Goal: Information Seeking & Learning: Learn about a topic

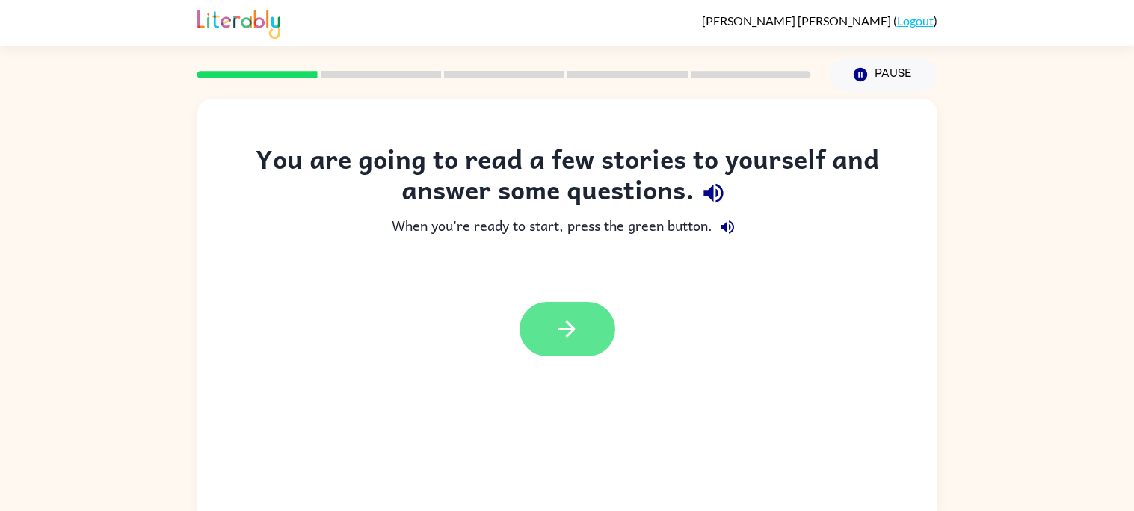
click at [583, 350] on button "button" at bounding box center [567, 329] width 96 height 55
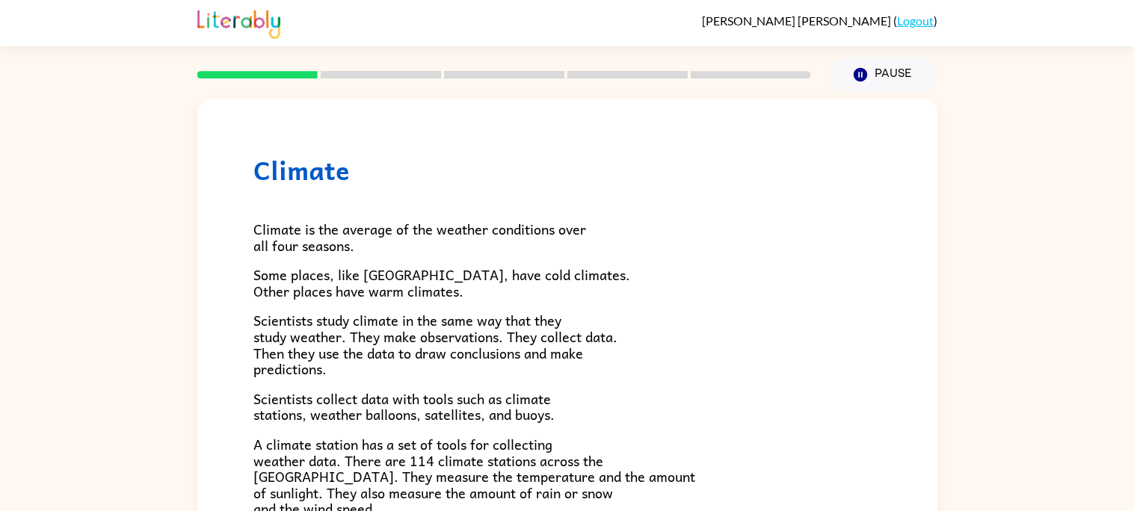
click at [557, 379] on div "Climate is the average of the weather conditions over all four seasons. Some pl…" at bounding box center [567, 490] width 628 height 611
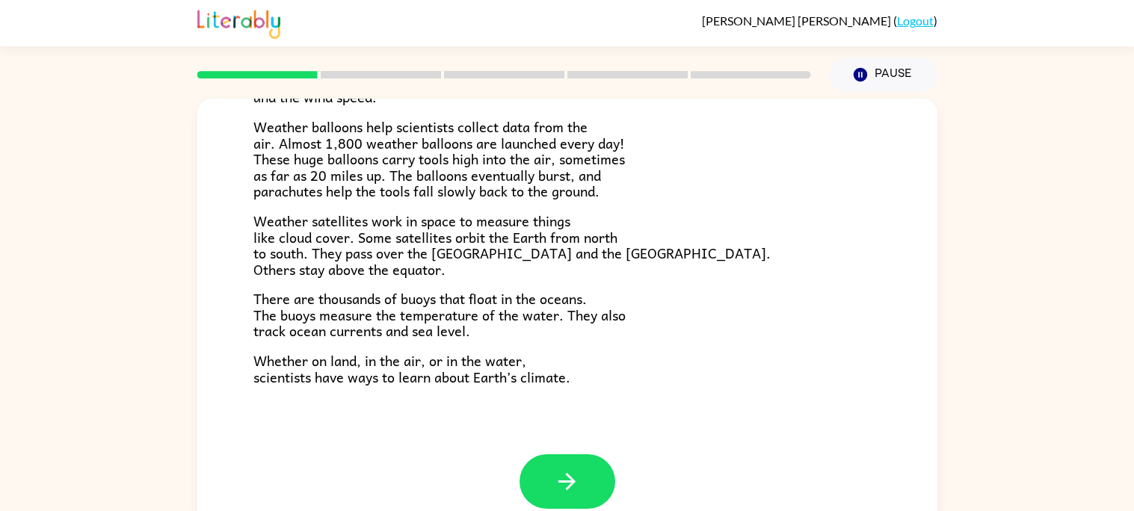
scroll to position [417, 0]
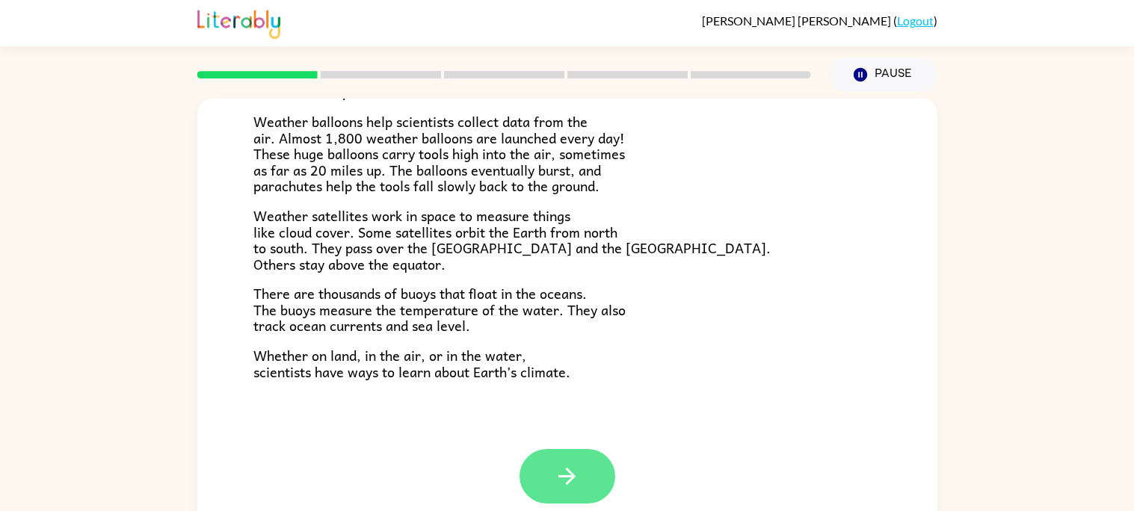
click at [593, 501] on button "button" at bounding box center [567, 476] width 96 height 55
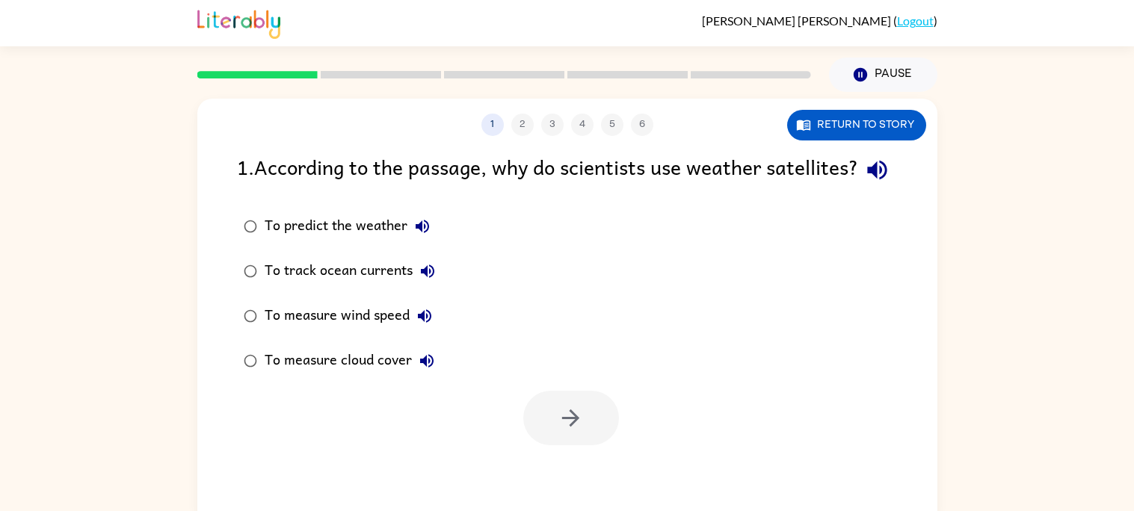
scroll to position [0, 0]
click at [587, 482] on div "1 2 3 4 5 6 Return to story 1 . According to the passage, why do scientists use…" at bounding box center [567, 312] width 740 height 427
click at [982, 219] on div "1 2 3 4 5 6 Return to story 1 . According to the passage, why do scientists use…" at bounding box center [567, 308] width 1134 height 433
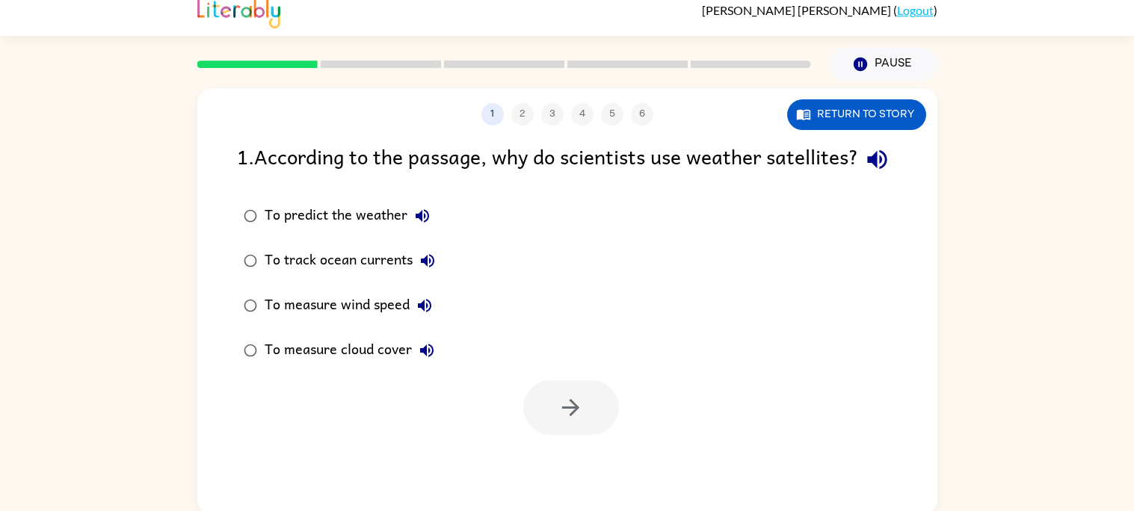
scroll to position [13, 0]
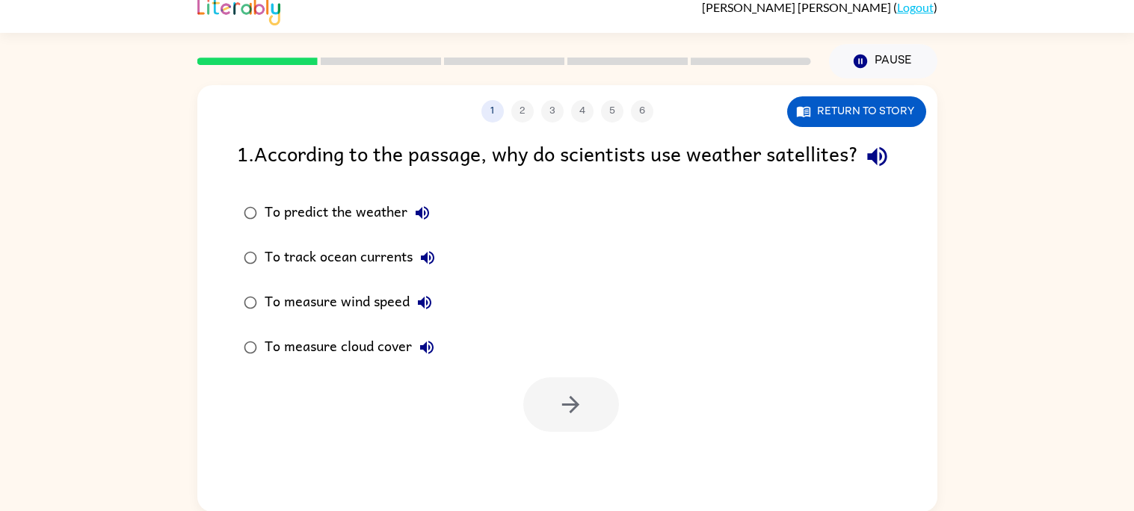
click at [395, 273] on div "To track ocean currents" at bounding box center [354, 258] width 178 height 30
click at [571, 418] on icon "button" at bounding box center [570, 405] width 26 height 26
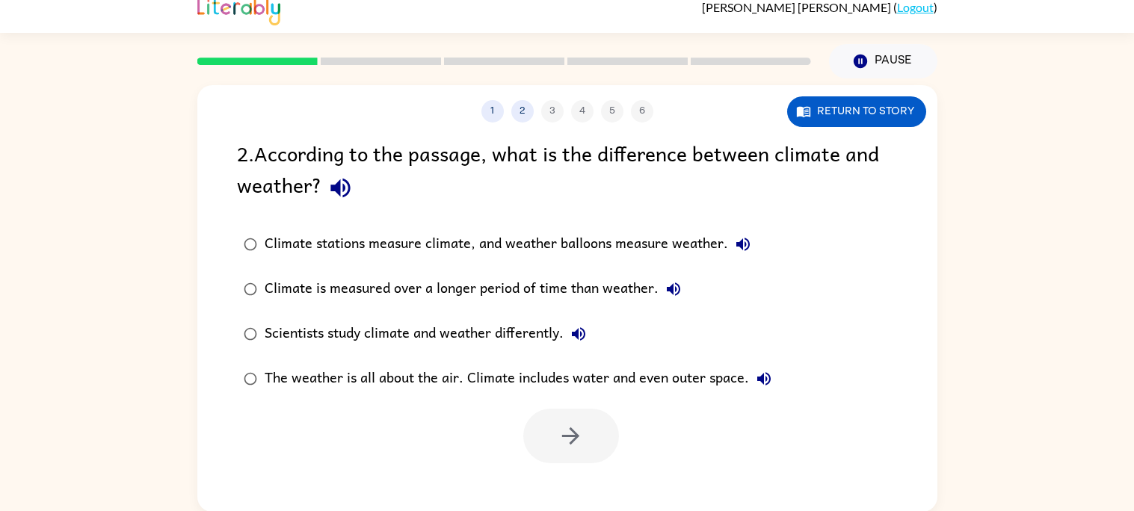
click at [655, 244] on div "Climate stations measure climate, and weather balloons measure weather." at bounding box center [511, 244] width 493 height 30
click at [527, 331] on div "Scientists study climate and weather differently." at bounding box center [429, 334] width 329 height 30
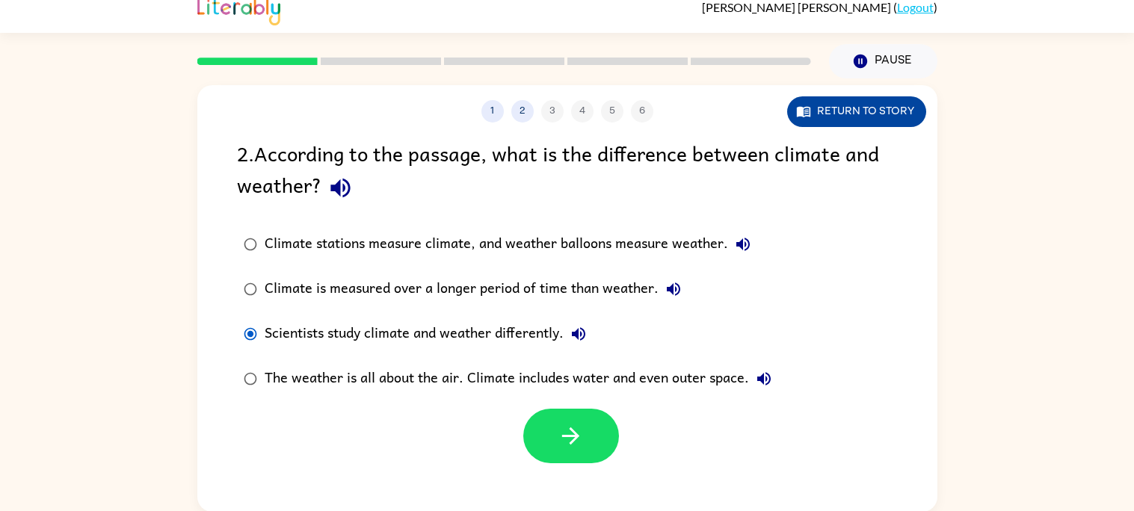
click at [916, 117] on button "Return to story" at bounding box center [856, 111] width 139 height 31
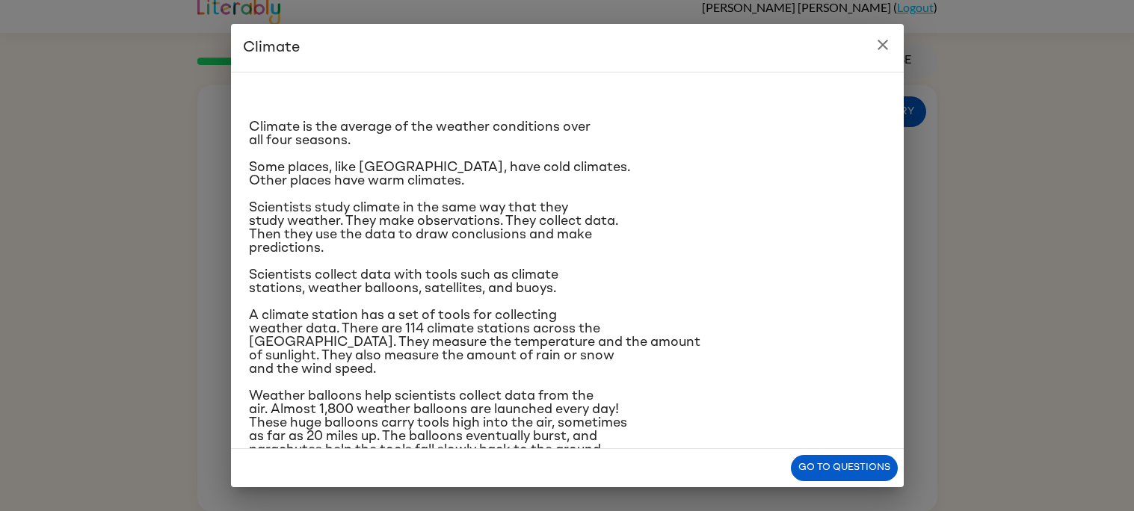
click at [896, 34] on h2 "Climate" at bounding box center [567, 48] width 673 height 48
click at [892, 51] on button "close" at bounding box center [883, 45] width 30 height 30
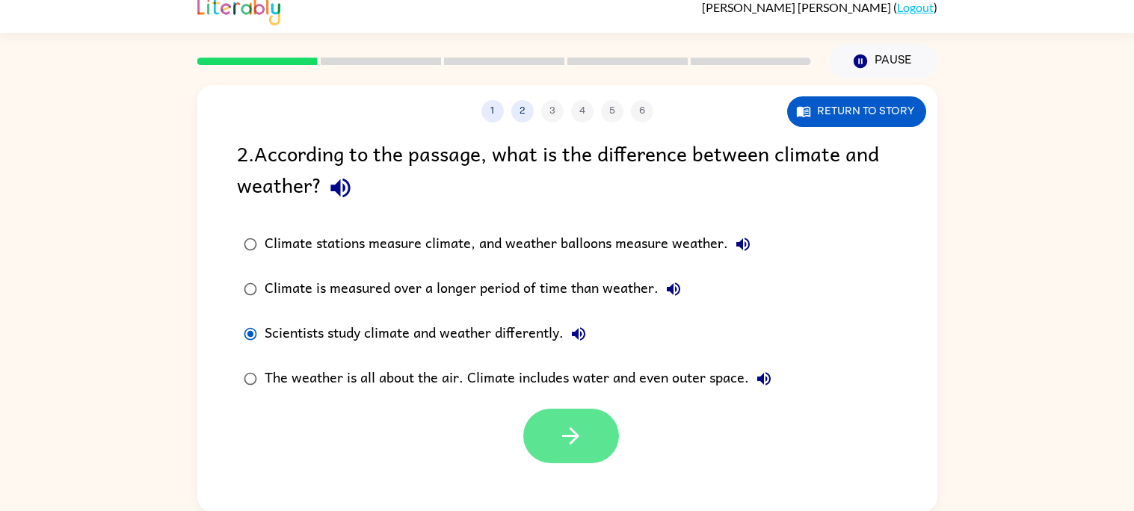
click at [567, 444] on icon "button" at bounding box center [570, 436] width 26 height 26
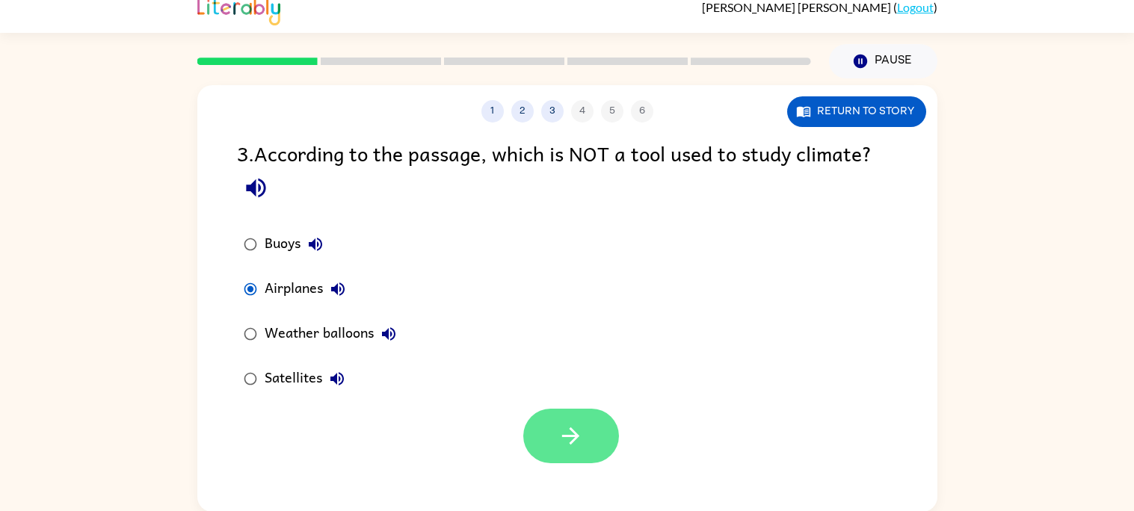
click at [581, 441] on icon "button" at bounding box center [570, 436] width 26 height 26
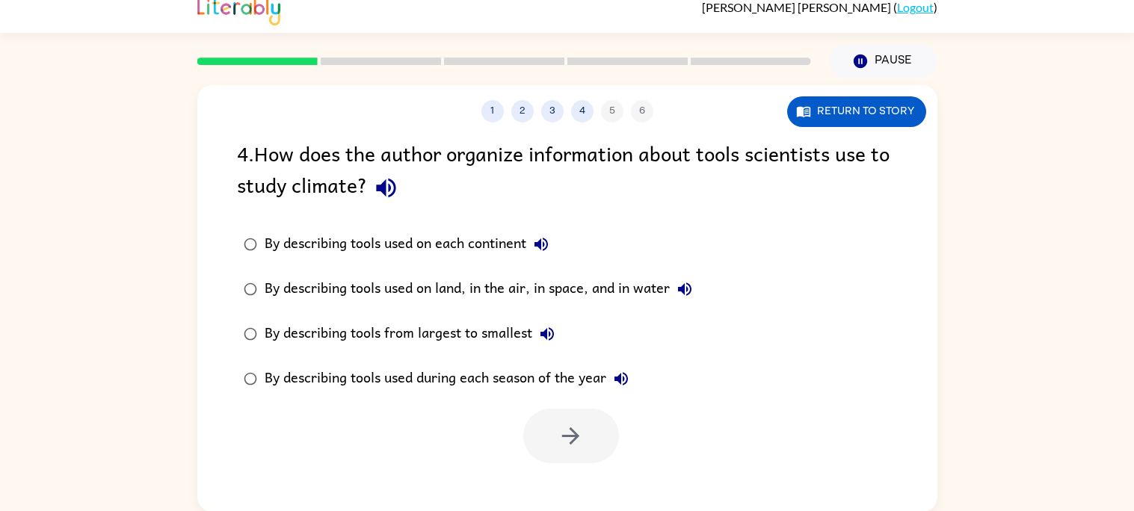
click at [431, 256] on div "By describing tools used on each continent" at bounding box center [410, 244] width 291 height 30
click at [584, 460] on button "button" at bounding box center [571, 436] width 96 height 55
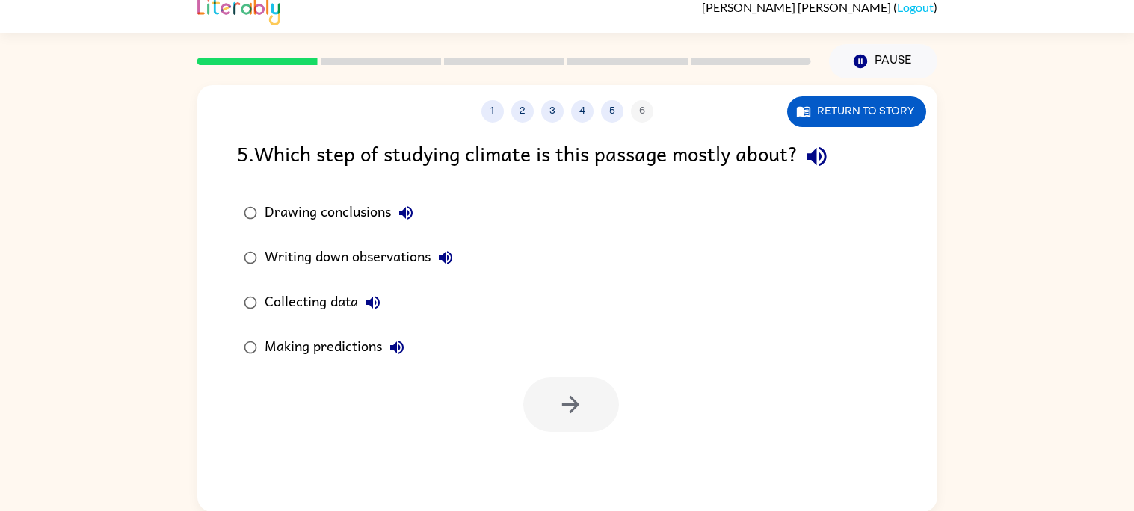
click at [341, 259] on div "Writing down observations" at bounding box center [363, 258] width 196 height 30
click at [569, 402] on icon "button" at bounding box center [570, 405] width 26 height 26
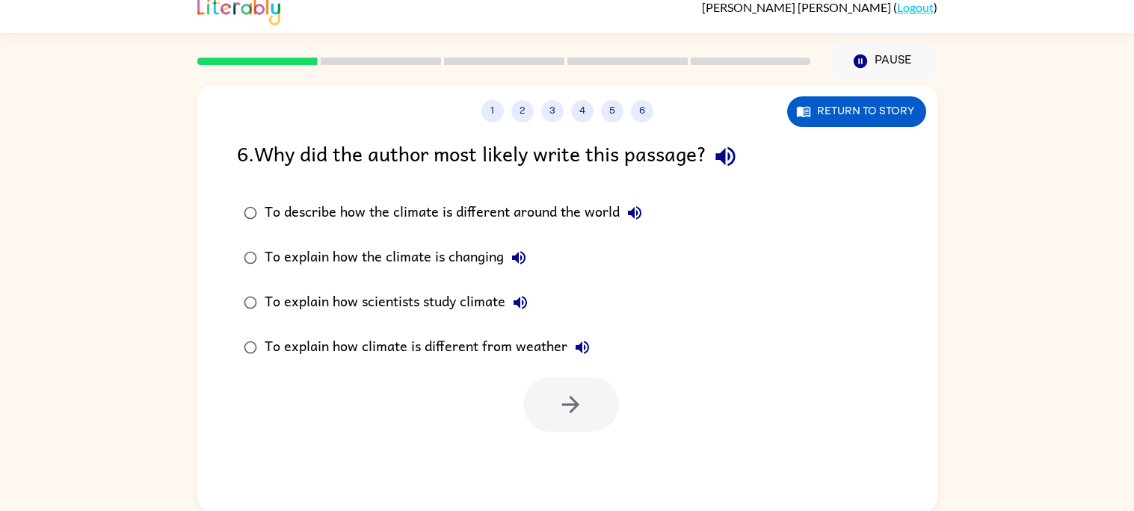
click at [592, 209] on div "To describe how the climate is different around the world" at bounding box center [457, 213] width 385 height 30
click at [581, 421] on button "button" at bounding box center [571, 404] width 96 height 55
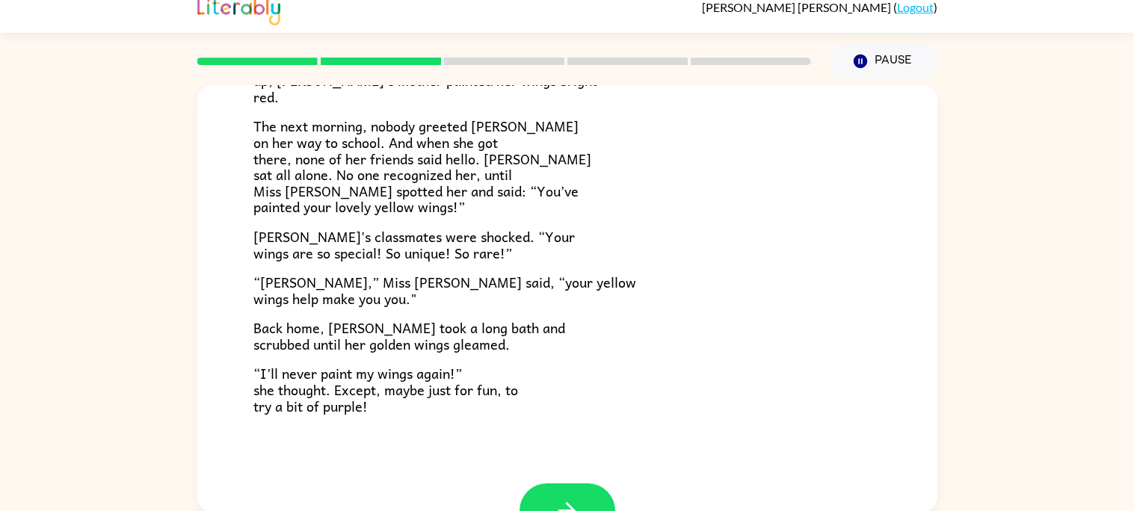
scroll to position [417, 0]
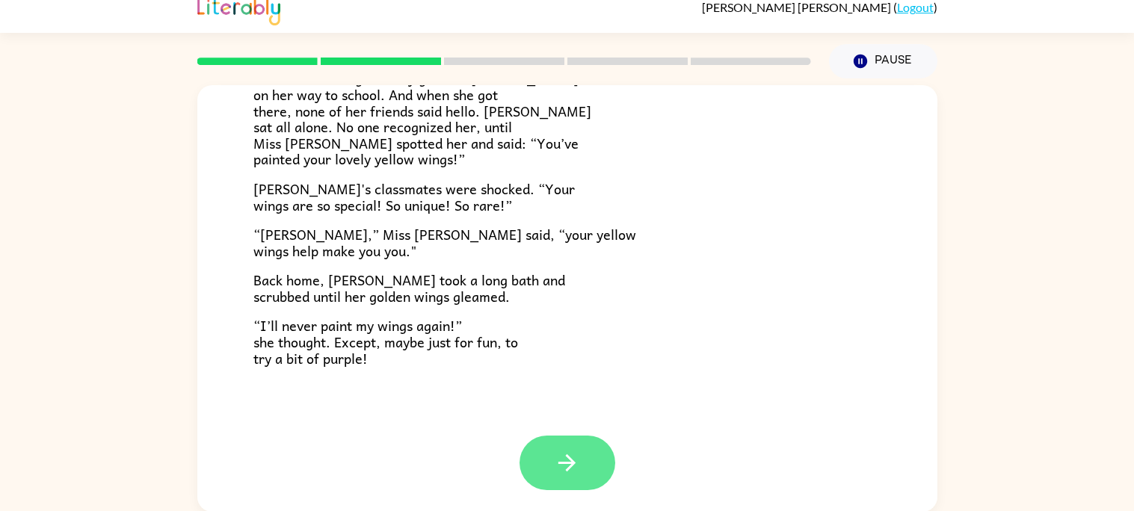
click at [602, 457] on button "button" at bounding box center [567, 463] width 96 height 55
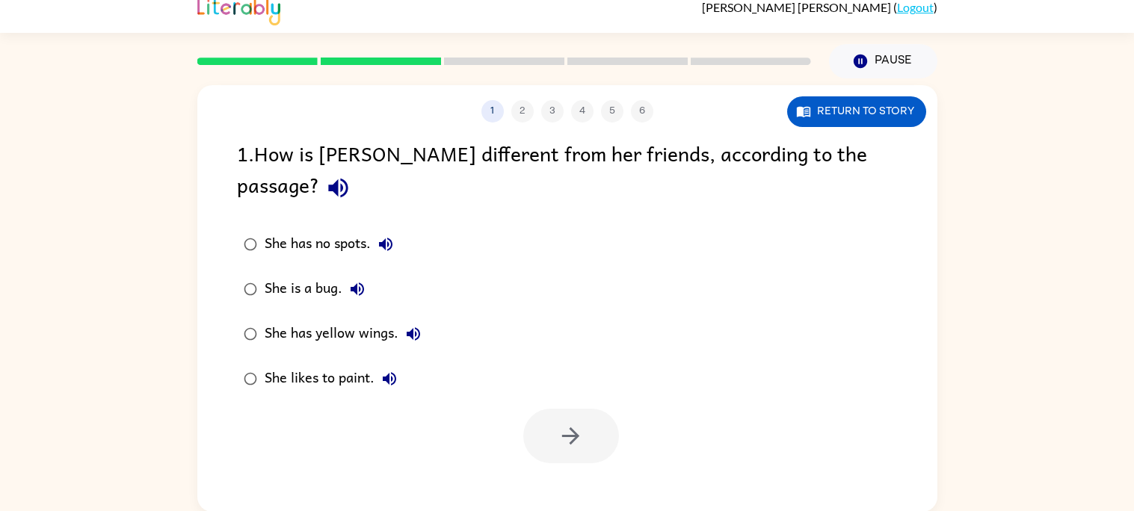
scroll to position [0, 0]
click at [345, 319] on div "She has yellow wings." at bounding box center [347, 334] width 164 height 30
click at [566, 423] on icon "button" at bounding box center [570, 436] width 26 height 26
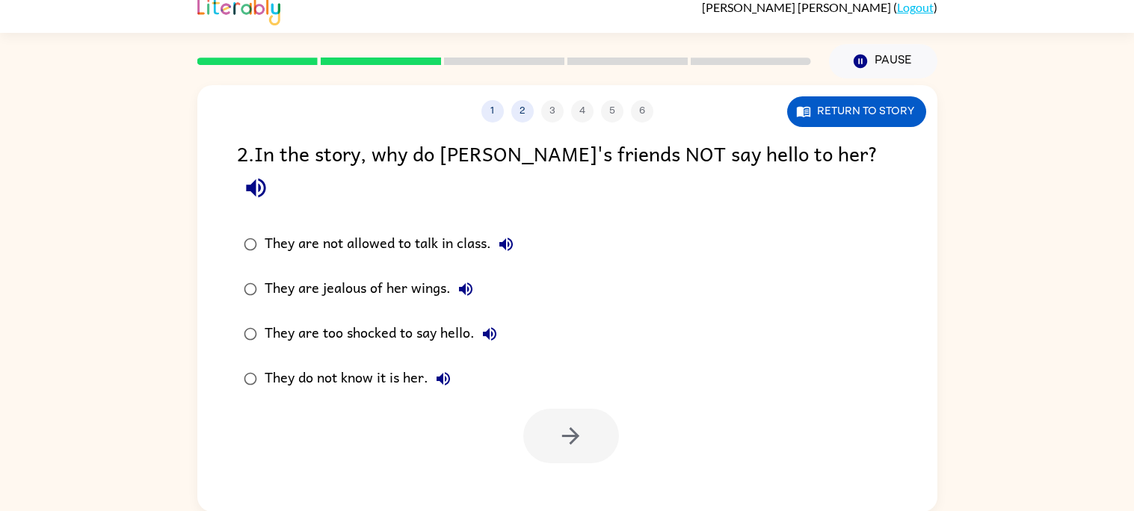
click at [396, 274] on div "They are jealous of her wings." at bounding box center [373, 289] width 216 height 30
click at [566, 423] on icon "button" at bounding box center [570, 436] width 26 height 26
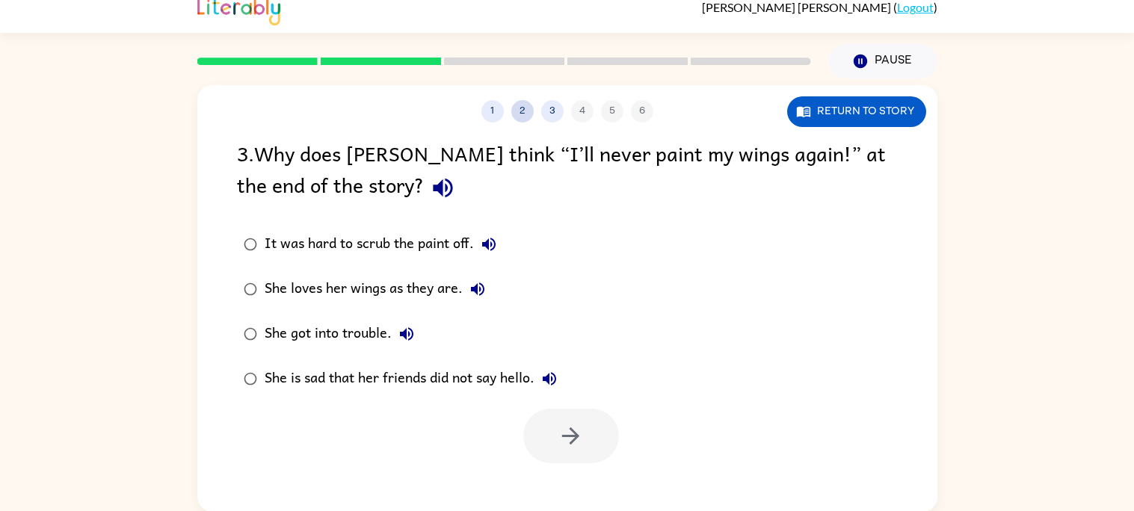
click at [511, 114] on button "2" at bounding box center [522, 111] width 22 height 22
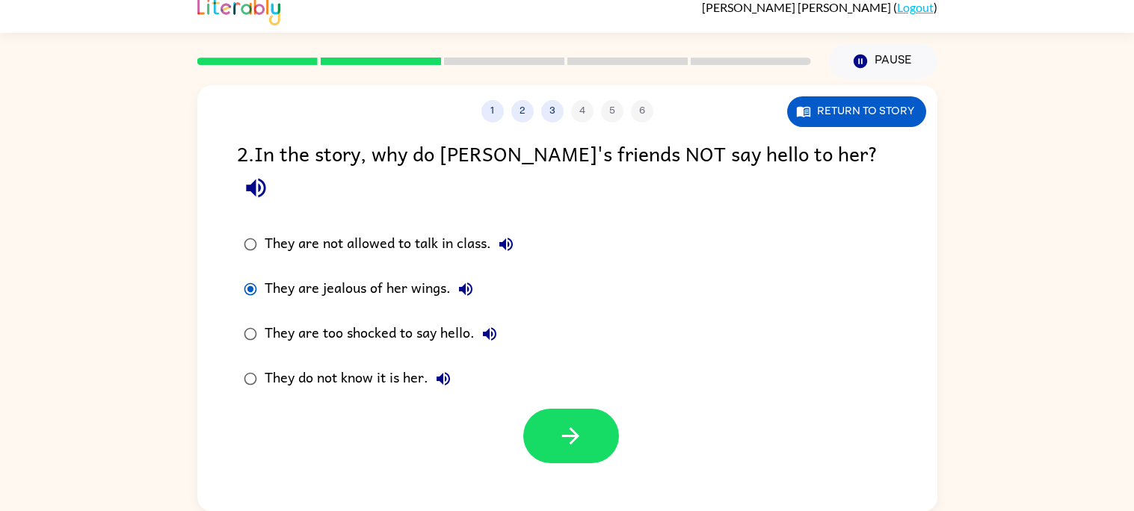
click at [431, 23] on div "[PERSON_NAME] ( Logout )" at bounding box center [567, 10] width 740 height 46
click at [463, 229] on div "They are not allowed to talk in class." at bounding box center [393, 244] width 256 height 30
click at [584, 409] on button "button" at bounding box center [571, 436] width 96 height 55
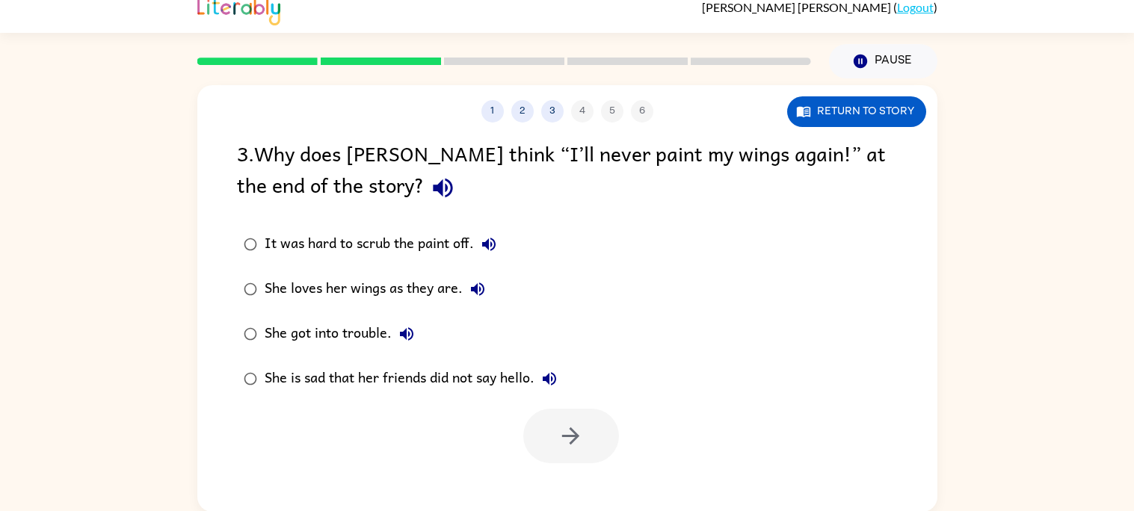
click at [449, 243] on div "It was hard to scrub the paint off." at bounding box center [384, 244] width 239 height 30
click at [553, 104] on button "3" at bounding box center [552, 111] width 22 height 22
click at [552, 105] on button "3" at bounding box center [552, 111] width 22 height 22
click at [522, 110] on button "2" at bounding box center [522, 111] width 22 height 22
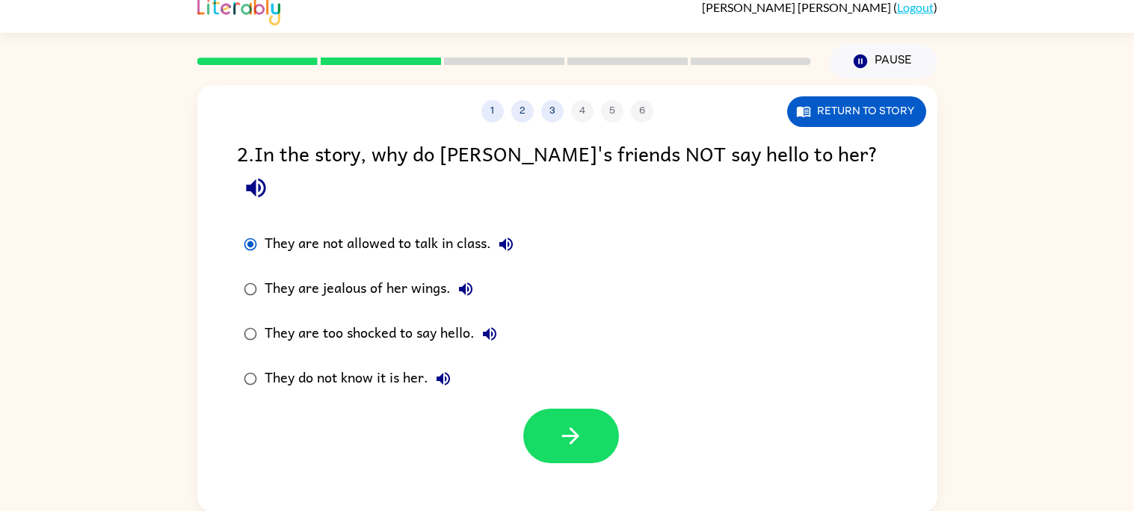
click at [388, 364] on div "They do not know it is her." at bounding box center [362, 379] width 194 height 30
click at [579, 102] on div "1 2 3 4 5 6" at bounding box center [567, 111] width 740 height 22
click at [551, 107] on button "3" at bounding box center [552, 111] width 22 height 22
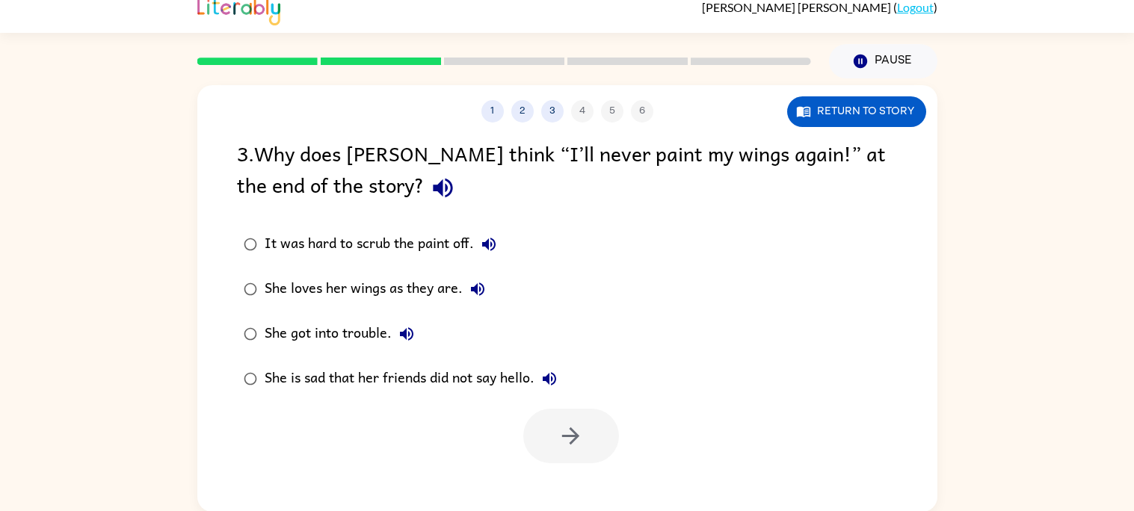
click at [410, 245] on div "It was hard to scrub the paint off." at bounding box center [384, 244] width 239 height 30
click at [586, 445] on button "button" at bounding box center [571, 436] width 96 height 55
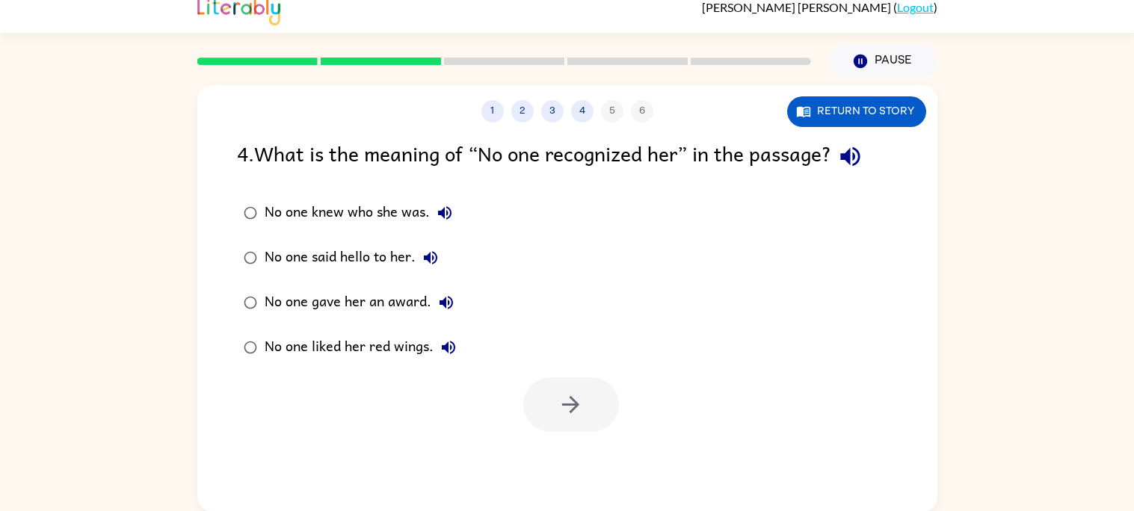
click at [365, 203] on div "No one knew who she was." at bounding box center [362, 213] width 195 height 30
click at [569, 400] on icon "button" at bounding box center [570, 405] width 26 height 26
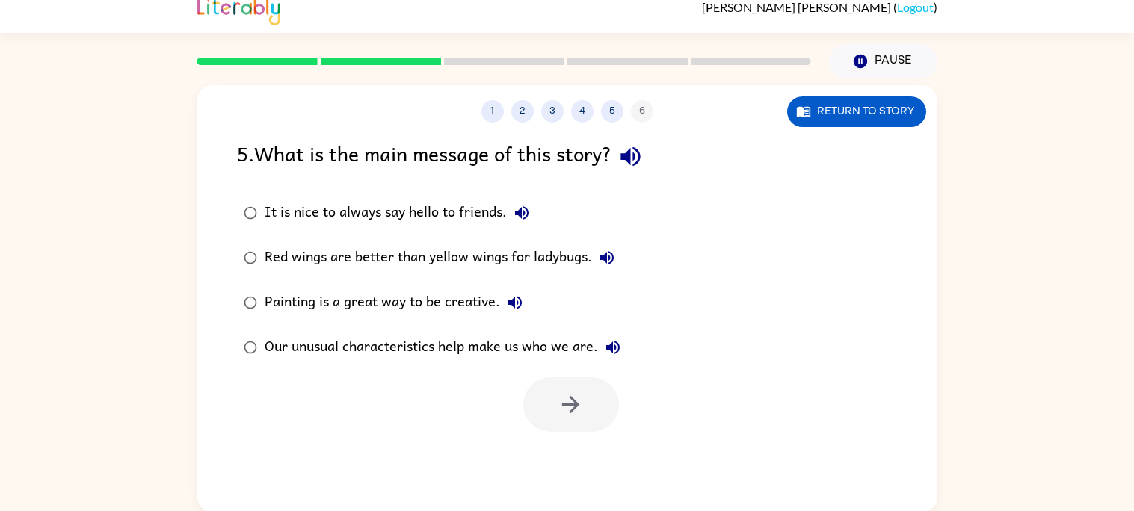
click at [586, 336] on div "Our unusual characteristics help make us who we are." at bounding box center [446, 348] width 363 height 30
click at [586, 413] on button "button" at bounding box center [571, 404] width 96 height 55
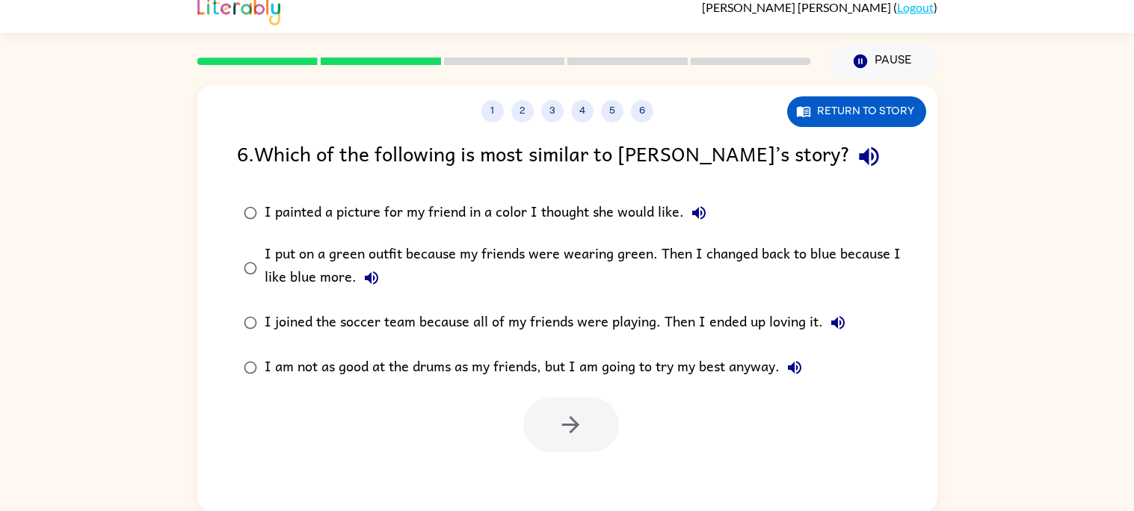
click at [840, 243] on div "I put on a green outfit because my friends were wearing green. Then I changed b…" at bounding box center [591, 268] width 653 height 50
click at [831, 250] on div "I put on a green outfit because my friends were wearing green. Then I changed b…" at bounding box center [591, 268] width 653 height 50
click at [601, 439] on button "button" at bounding box center [571, 425] width 96 height 55
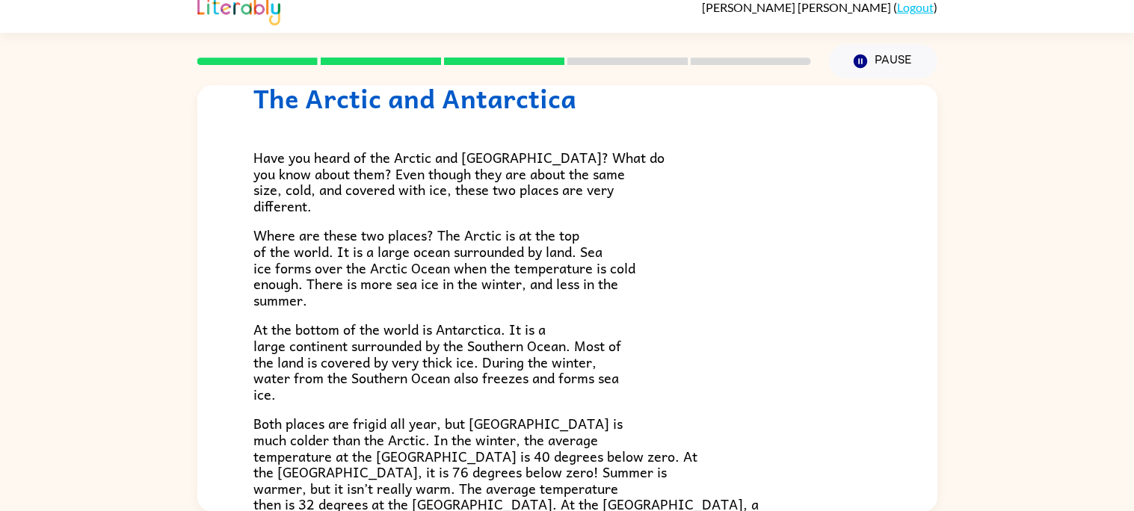
scroll to position [315, 0]
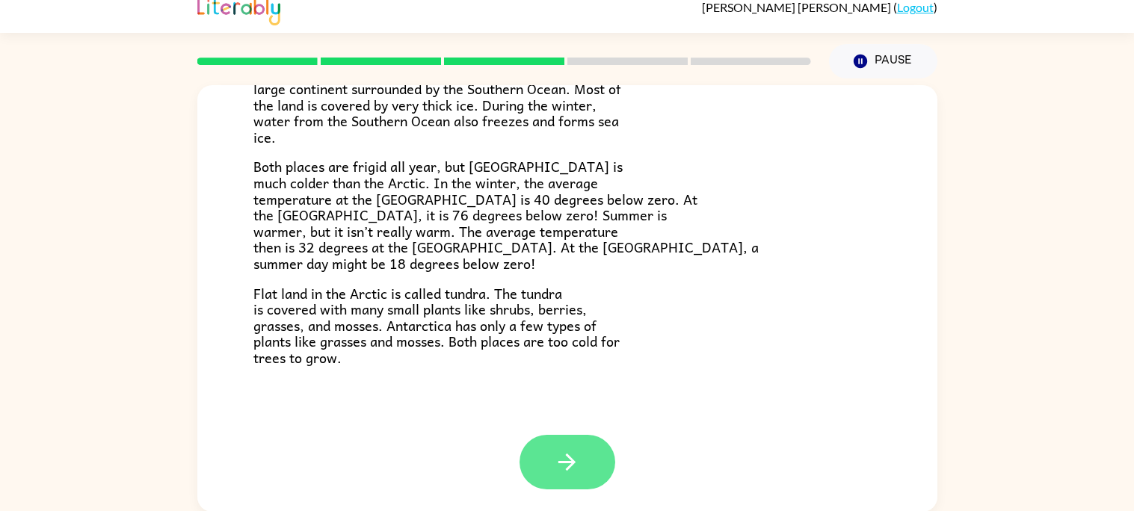
click at [579, 452] on icon "button" at bounding box center [567, 462] width 26 height 26
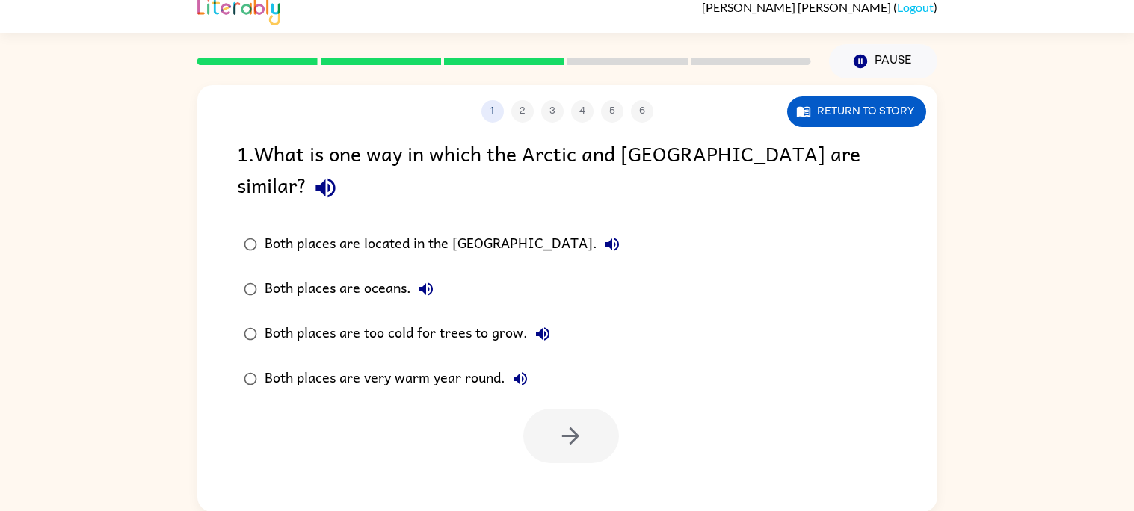
scroll to position [0, 0]
click at [484, 229] on div "Both places are located in the [GEOGRAPHIC_DATA]." at bounding box center [446, 244] width 362 height 30
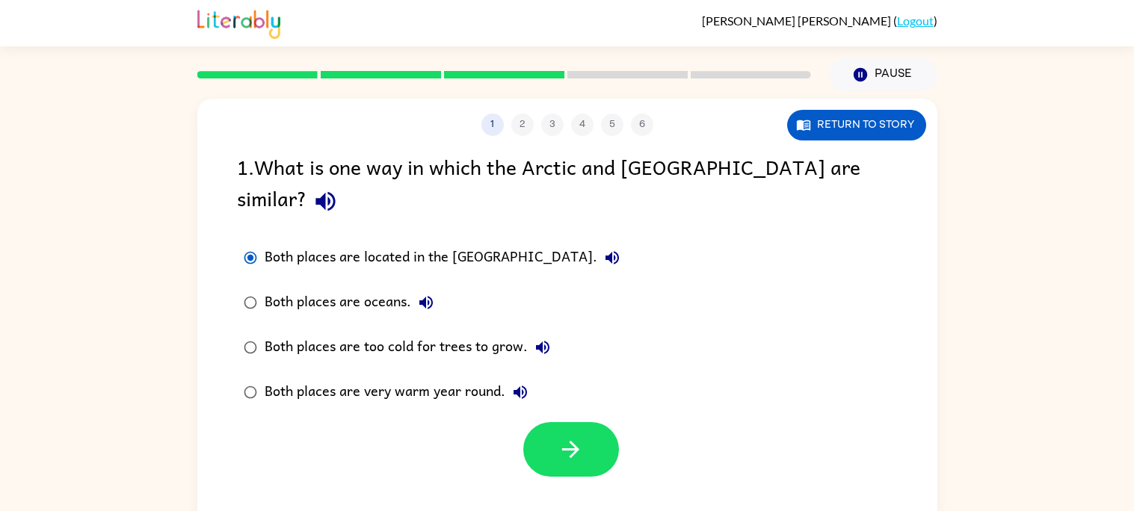
click at [484, 325] on label "Both places are too cold for trees to grow." at bounding box center [432, 347] width 406 height 45
click at [594, 432] on button "button" at bounding box center [571, 449] width 96 height 55
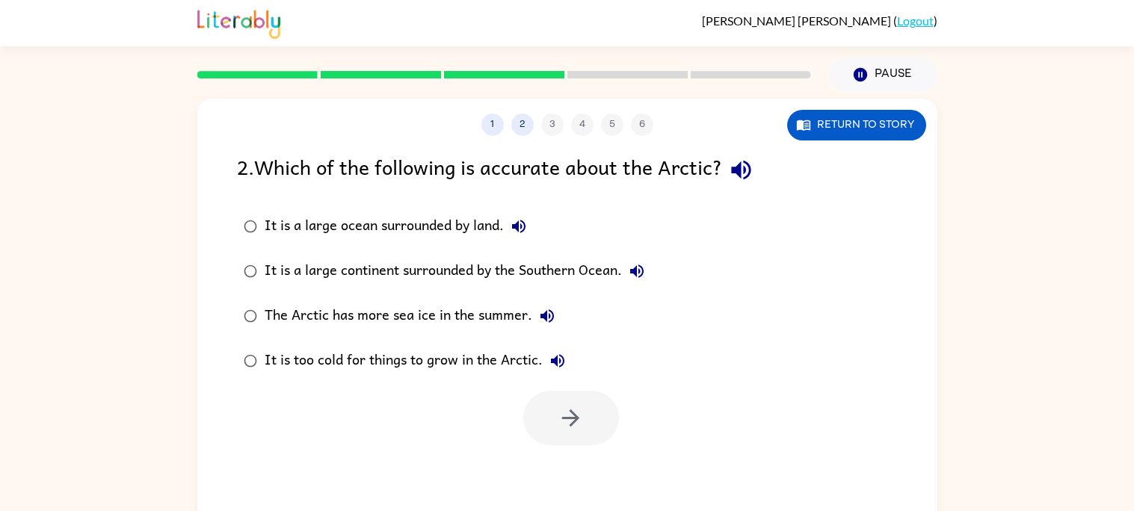
click at [404, 271] on div "It is a large continent surrounded by the Southern Ocean." at bounding box center [458, 271] width 387 height 30
click at [486, 363] on div "It is too cold for things to grow in the Arctic." at bounding box center [419, 361] width 308 height 30
click at [574, 416] on icon "button" at bounding box center [570, 418] width 17 height 17
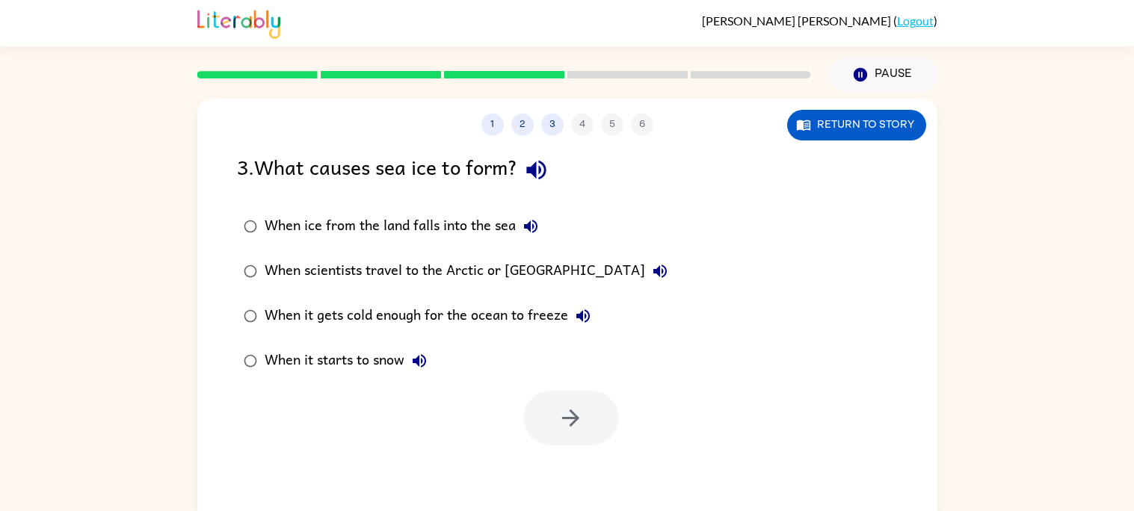
click at [448, 321] on div "When it gets cold enough for the ocean to freeze" at bounding box center [431, 316] width 333 height 30
click at [552, 413] on button "button" at bounding box center [571, 418] width 96 height 55
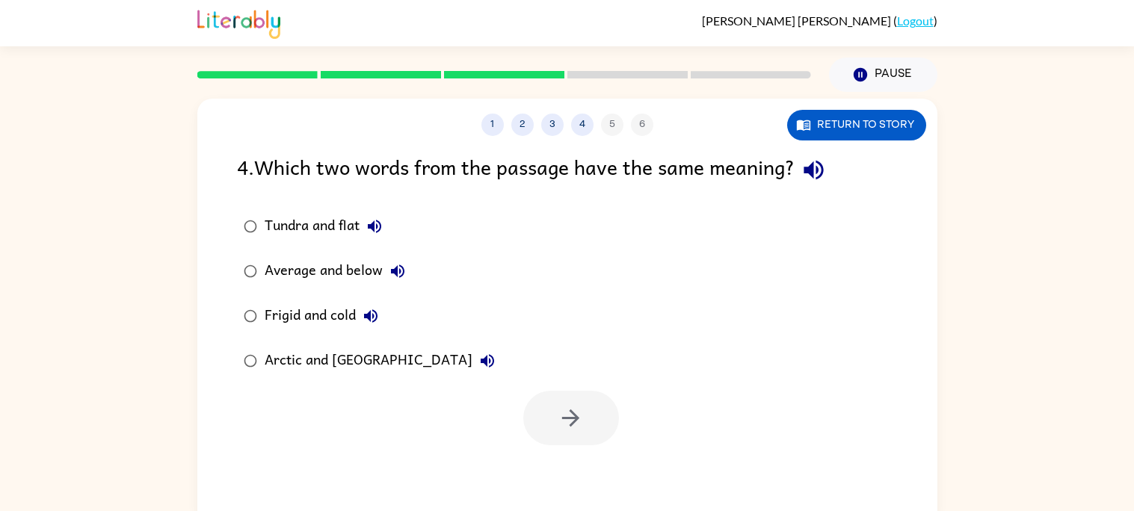
click at [345, 360] on div "Arctic and [GEOGRAPHIC_DATA]" at bounding box center [384, 361] width 238 height 30
click at [552, 421] on button "button" at bounding box center [571, 418] width 96 height 55
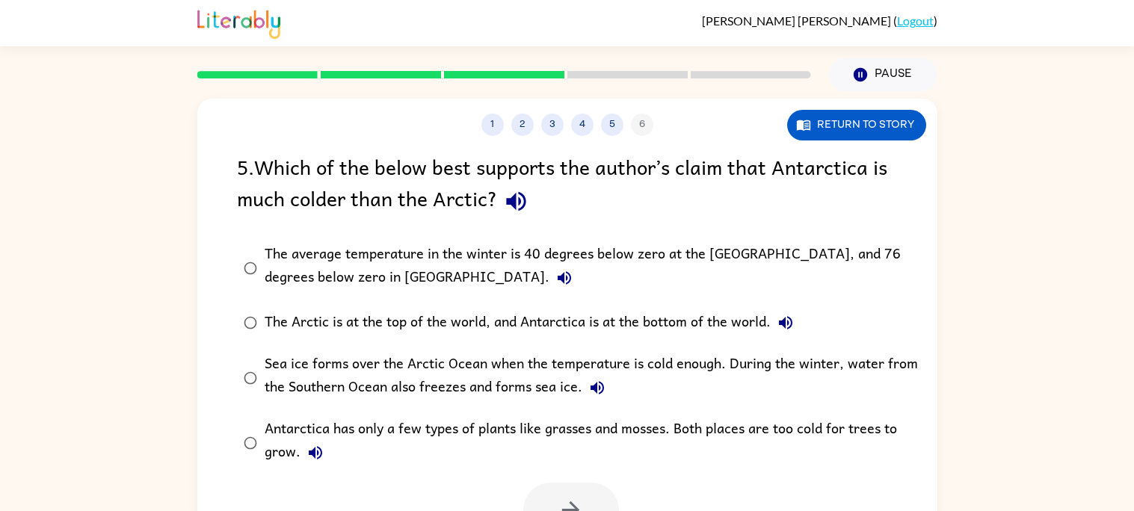
click at [483, 426] on div "Antarctica has only a few types of plants like grasses and mosses. Both places …" at bounding box center [591, 443] width 653 height 50
click at [560, 501] on icon "button" at bounding box center [570, 510] width 26 height 26
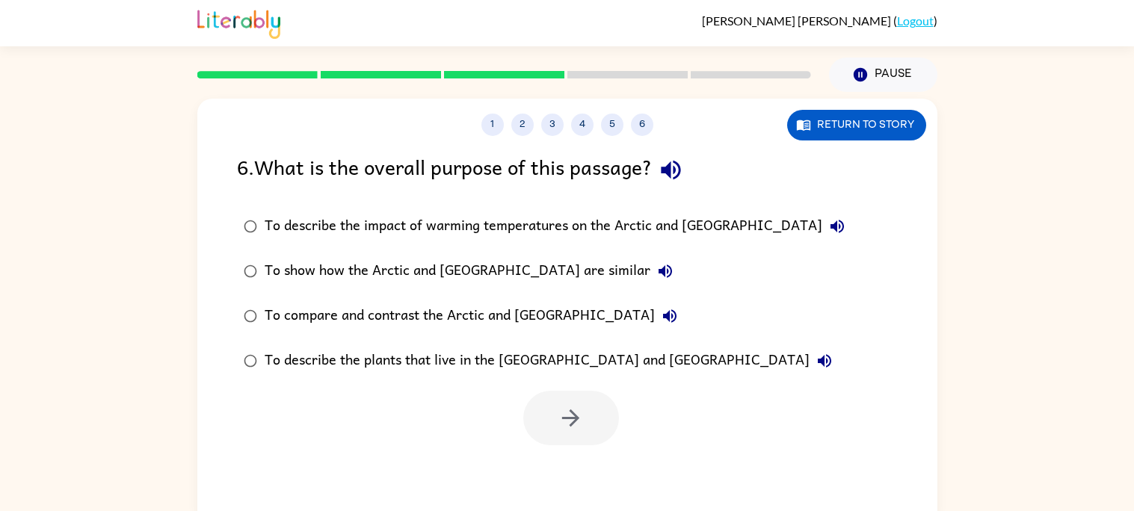
click at [429, 275] on div "To show how the Arctic and [GEOGRAPHIC_DATA] are similar" at bounding box center [473, 271] width 416 height 30
click at [546, 418] on button "button" at bounding box center [571, 418] width 96 height 55
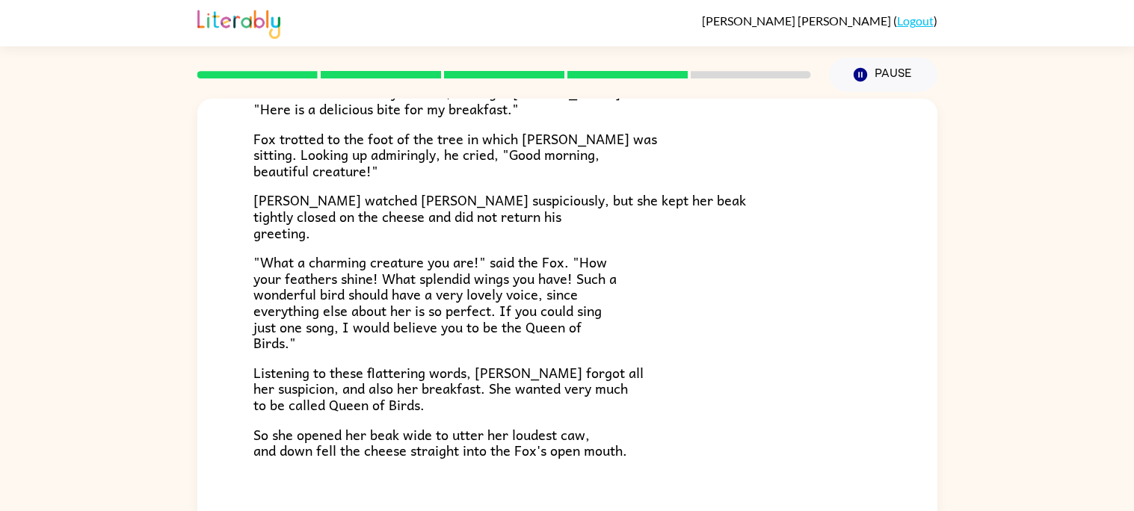
scroll to position [294, 0]
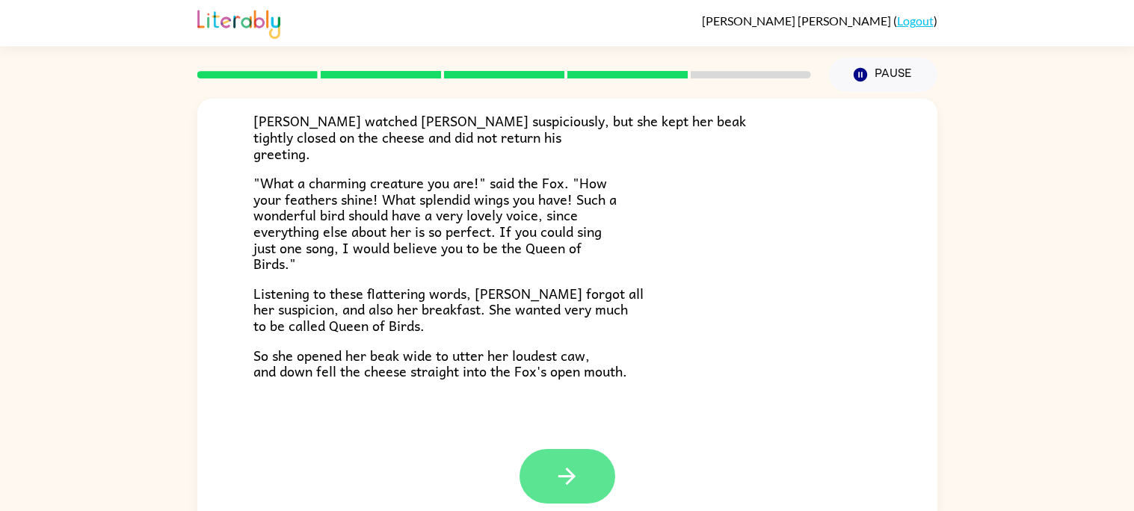
click at [550, 462] on button "button" at bounding box center [567, 476] width 96 height 55
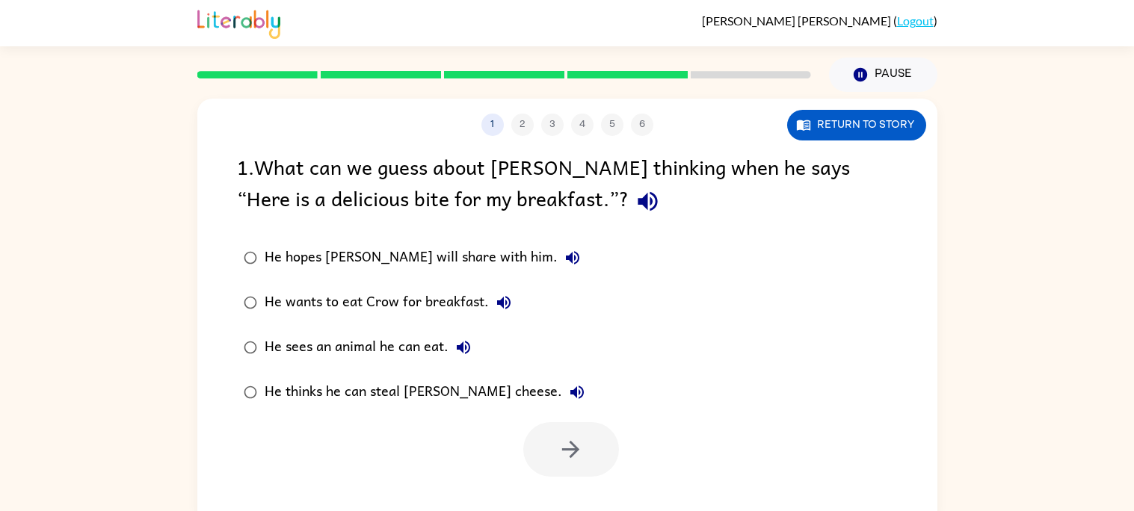
scroll to position [0, 0]
click at [364, 379] on div "He thinks he can steal [PERSON_NAME] cheese." at bounding box center [428, 392] width 327 height 30
click at [566, 438] on icon "button" at bounding box center [570, 449] width 26 height 26
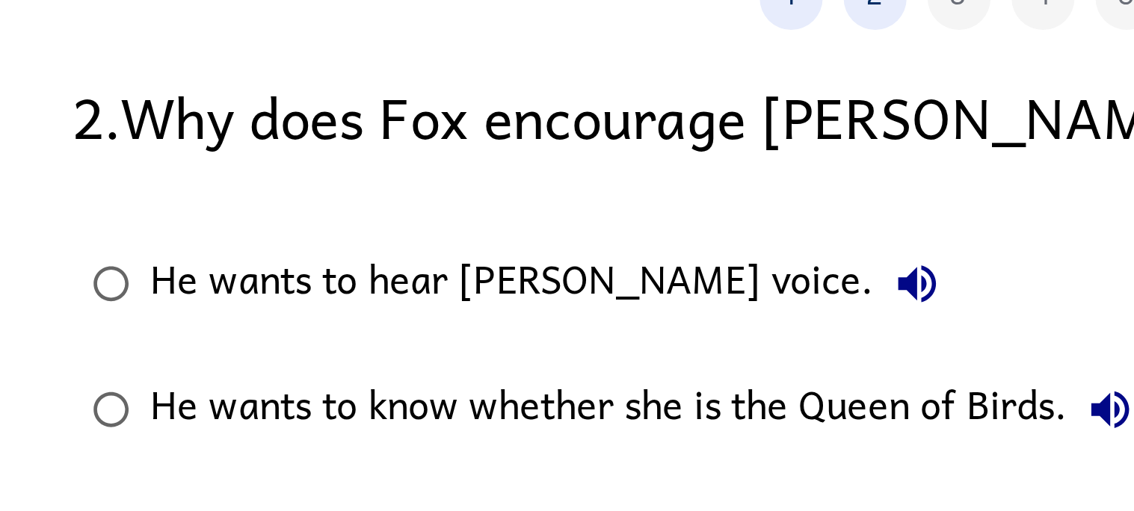
click at [414, 234] on div "He wants to hear [PERSON_NAME] voice." at bounding box center [409, 226] width 288 height 30
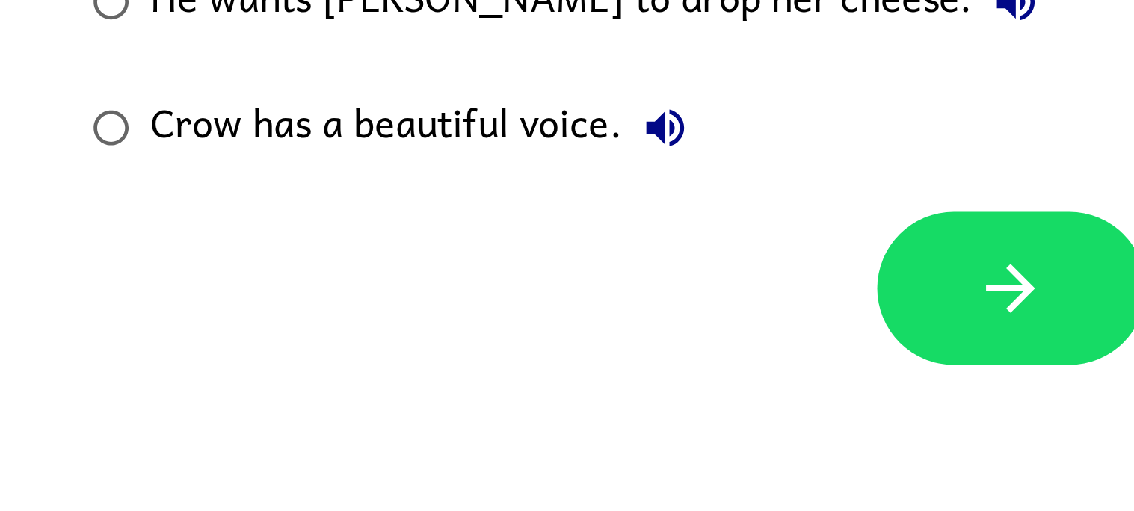
scroll to position [13, 0]
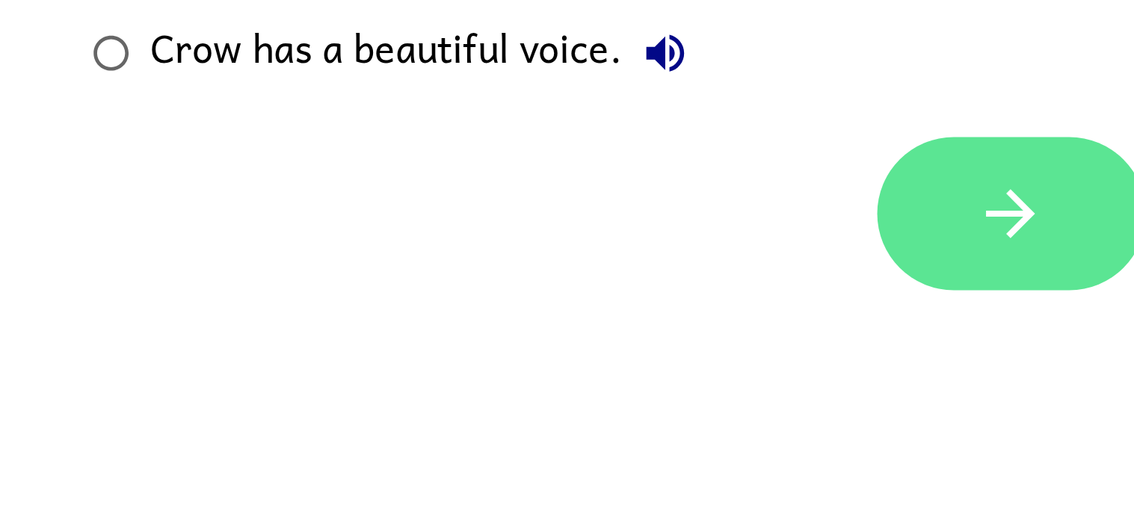
click at [555, 418] on button "button" at bounding box center [571, 404] width 96 height 55
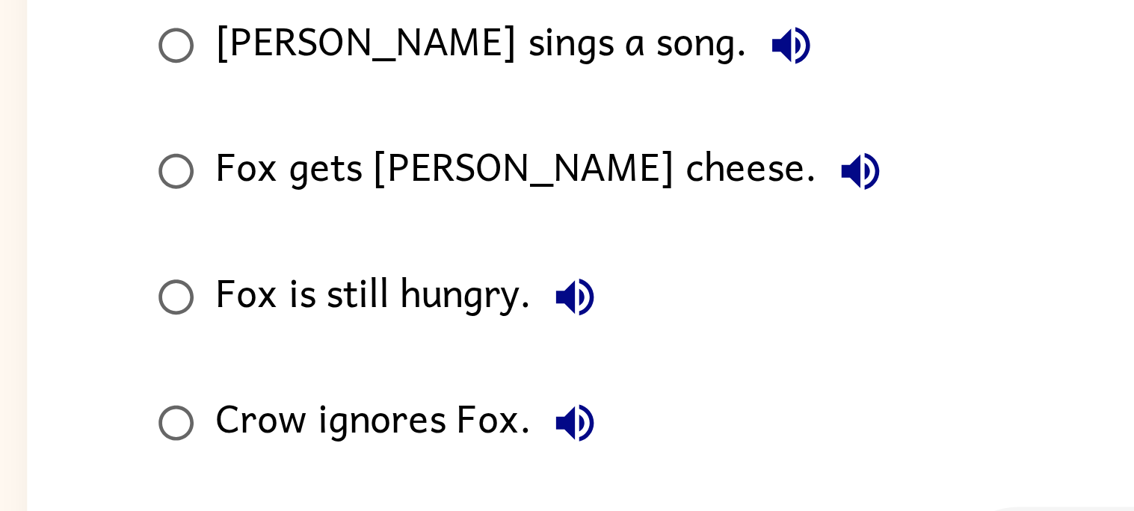
click at [365, 281] on label "Fox is still hungry." at bounding box center [373, 302] width 288 height 45
click at [386, 243] on div "Fox gets [PERSON_NAME] cheese." at bounding box center [387, 258] width 244 height 30
click at [386, 264] on div "Fox gets [PERSON_NAME] cheese." at bounding box center [387, 258] width 244 height 30
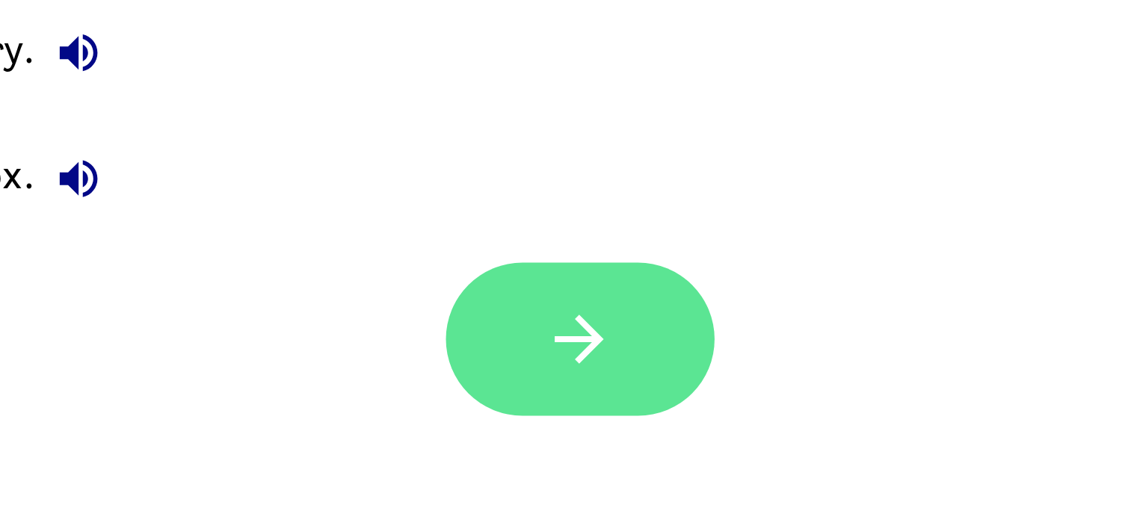
click at [602, 411] on button "button" at bounding box center [571, 404] width 96 height 55
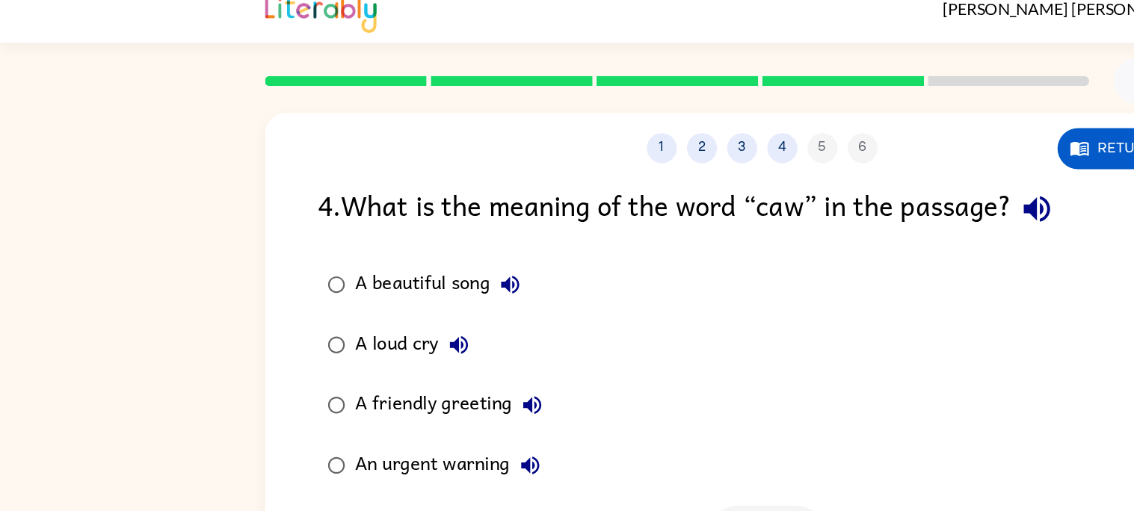
scroll to position [13, 0]
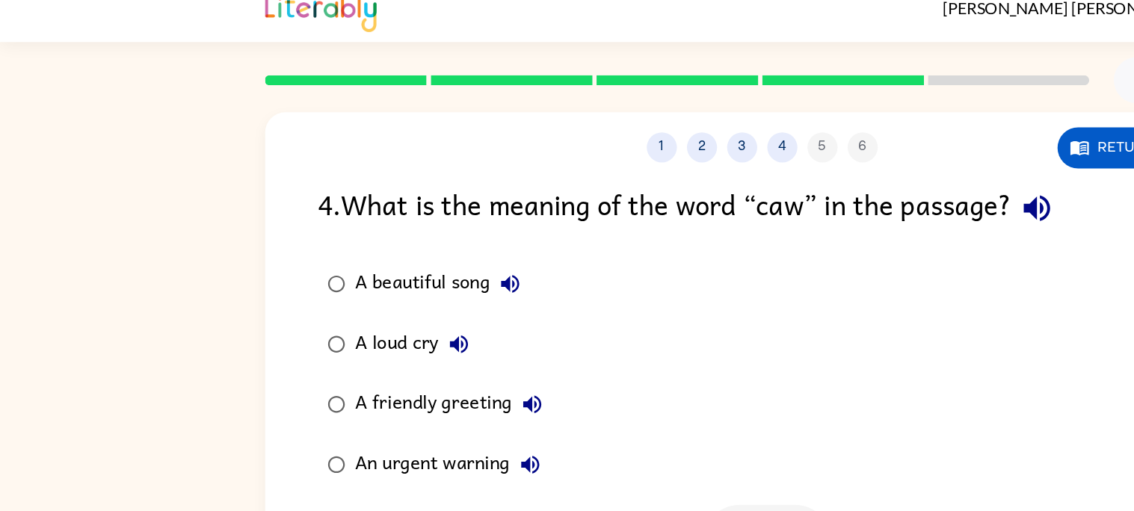
click at [352, 215] on div "A beautiful song" at bounding box center [330, 214] width 130 height 30
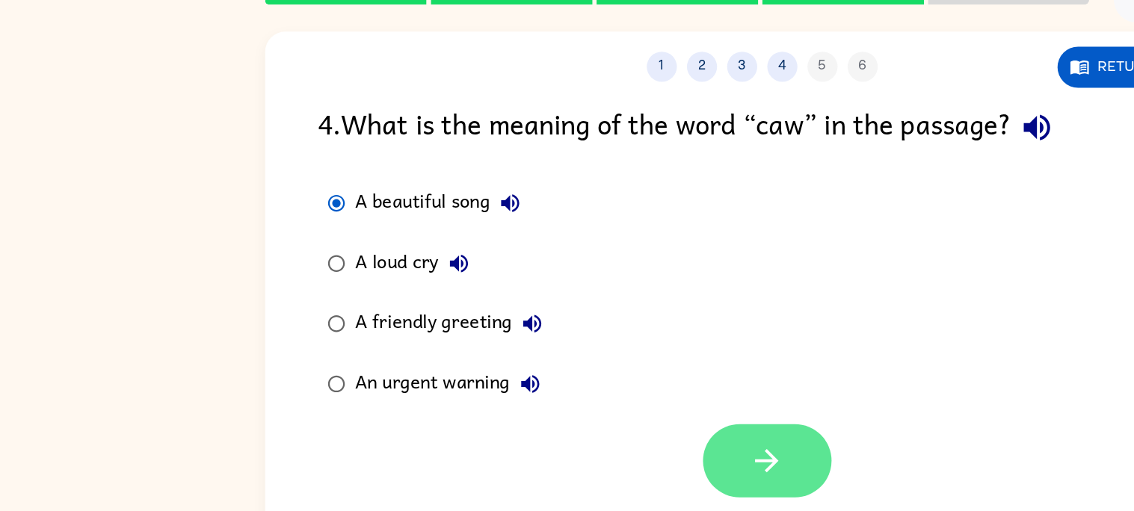
click at [568, 399] on icon "button" at bounding box center [570, 405] width 26 height 26
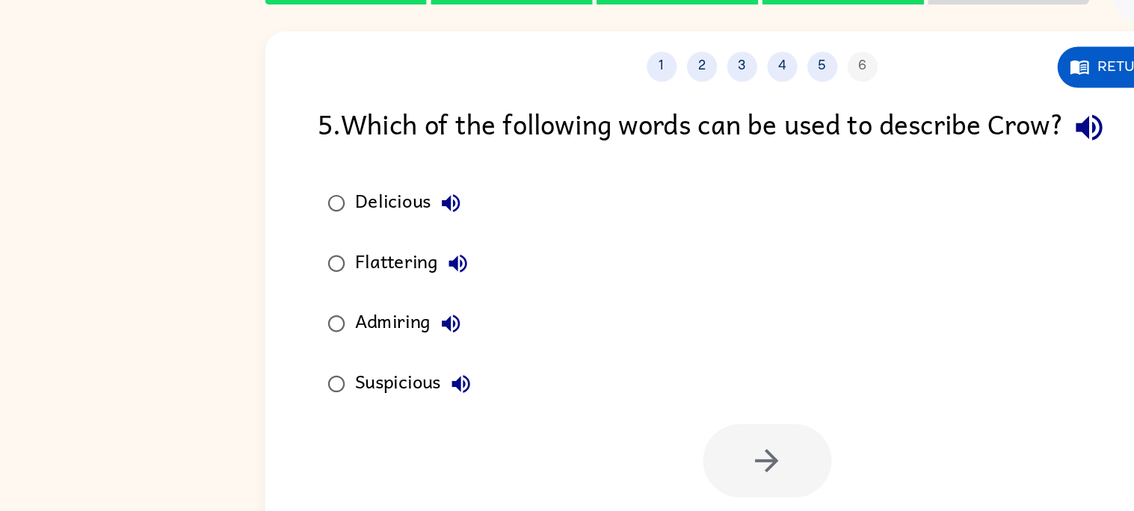
click at [304, 297] on div "Admiring" at bounding box center [308, 303] width 86 height 30
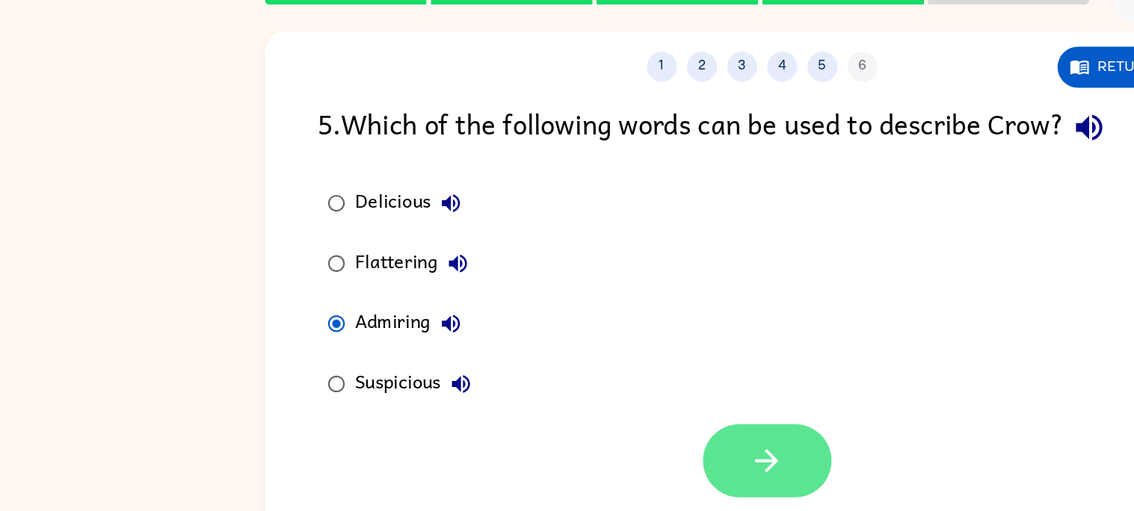
click at [579, 416] on icon "button" at bounding box center [570, 405] width 26 height 26
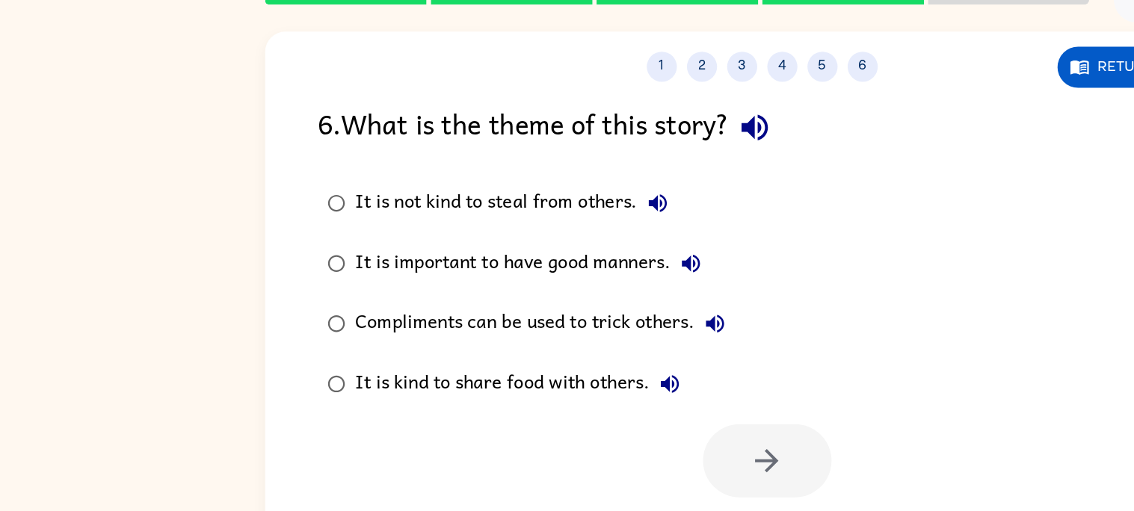
click at [433, 212] on div "It is not kind to steal from others." at bounding box center [385, 214] width 240 height 30
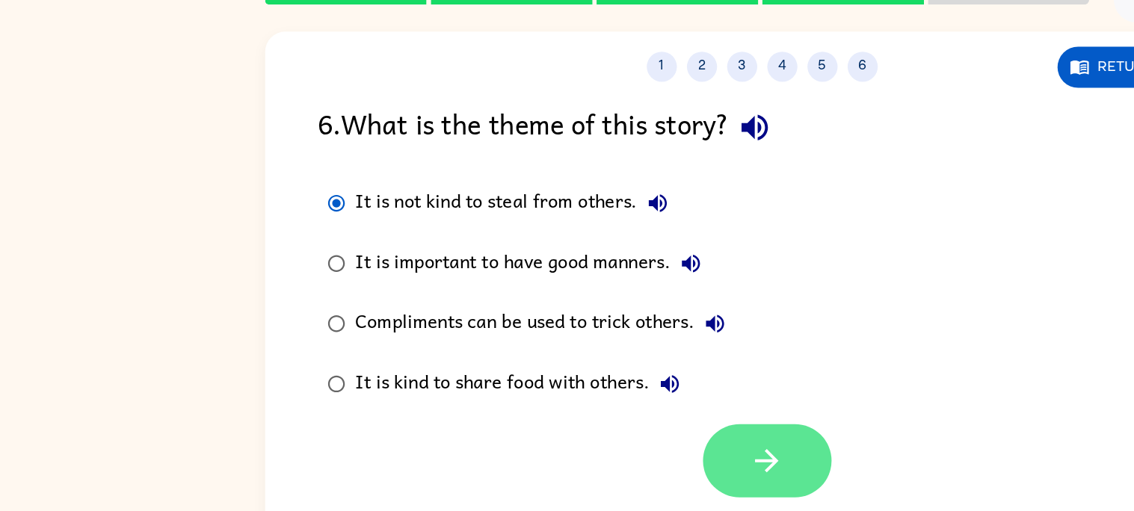
click at [584, 410] on button "button" at bounding box center [571, 405] width 96 height 55
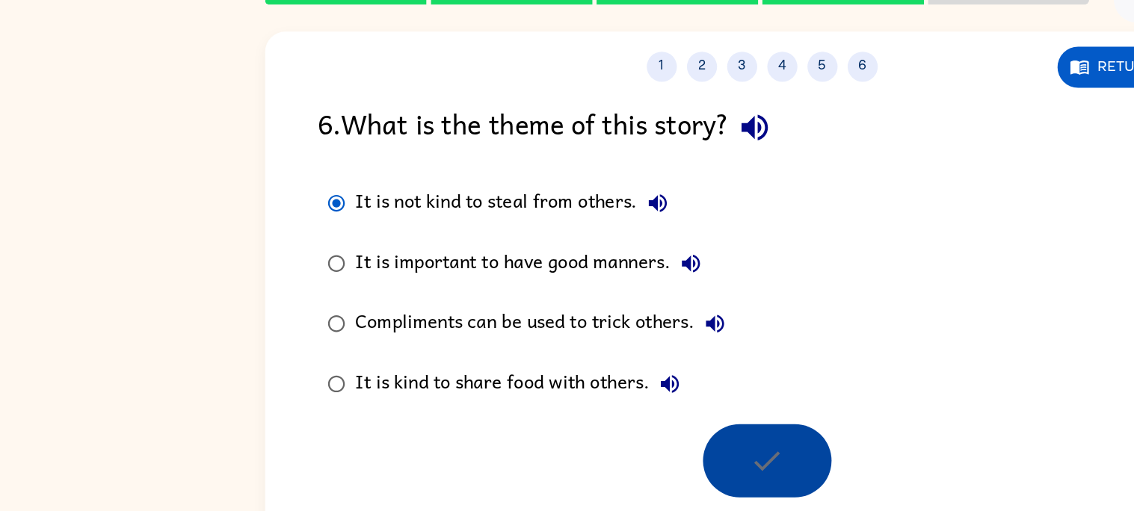
scroll to position [0, 0]
